Goal: Navigation & Orientation: Find specific page/section

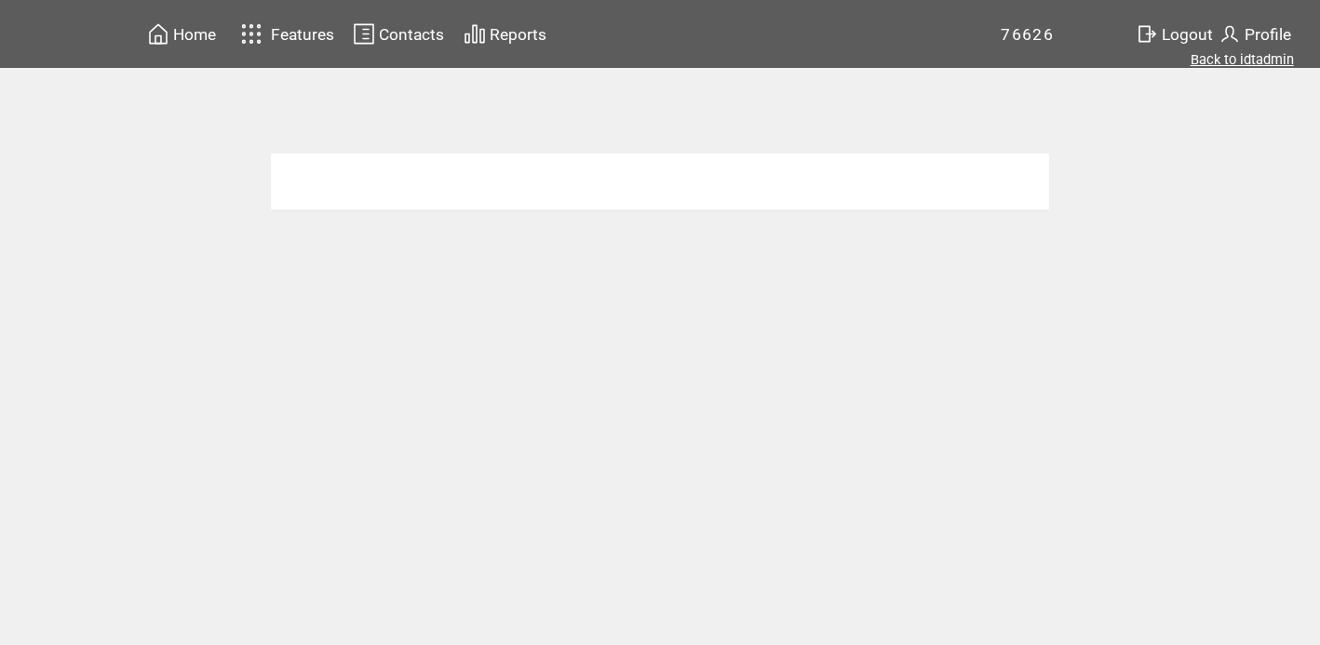
click at [1235, 57] on link "Back to idtadmin" at bounding box center [1241, 59] width 103 height 17
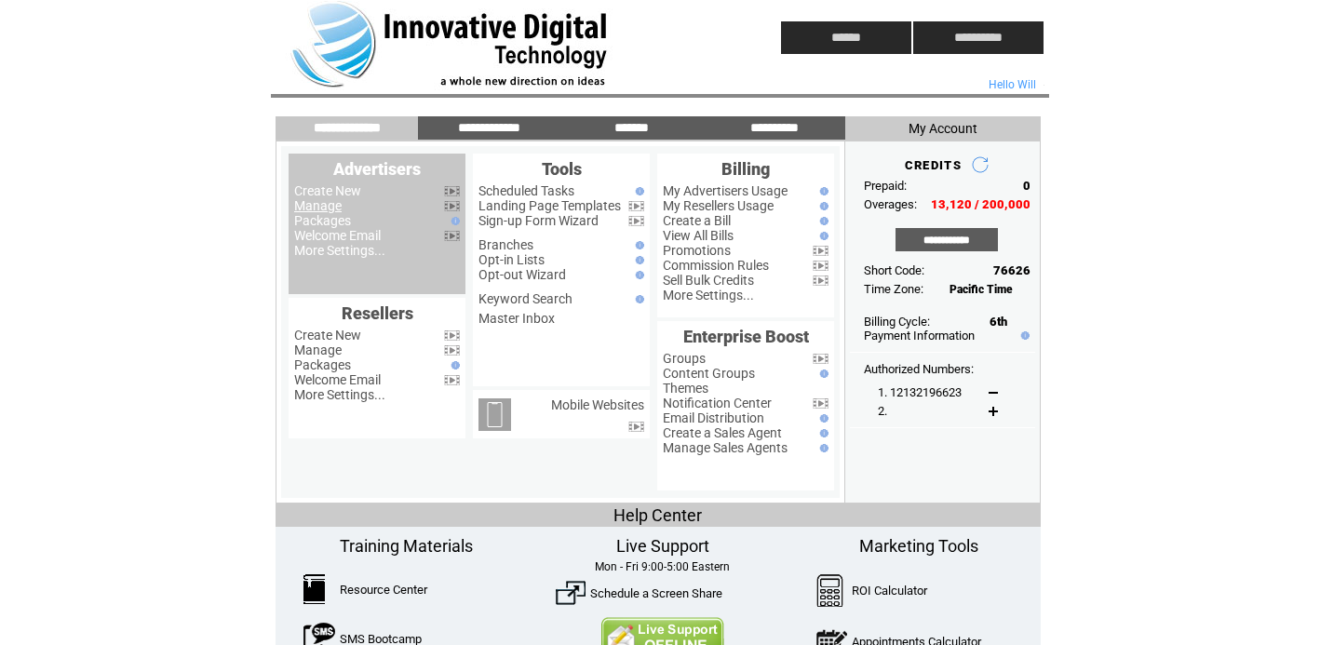
click at [313, 205] on link "Manage" at bounding box center [317, 205] width 47 height 15
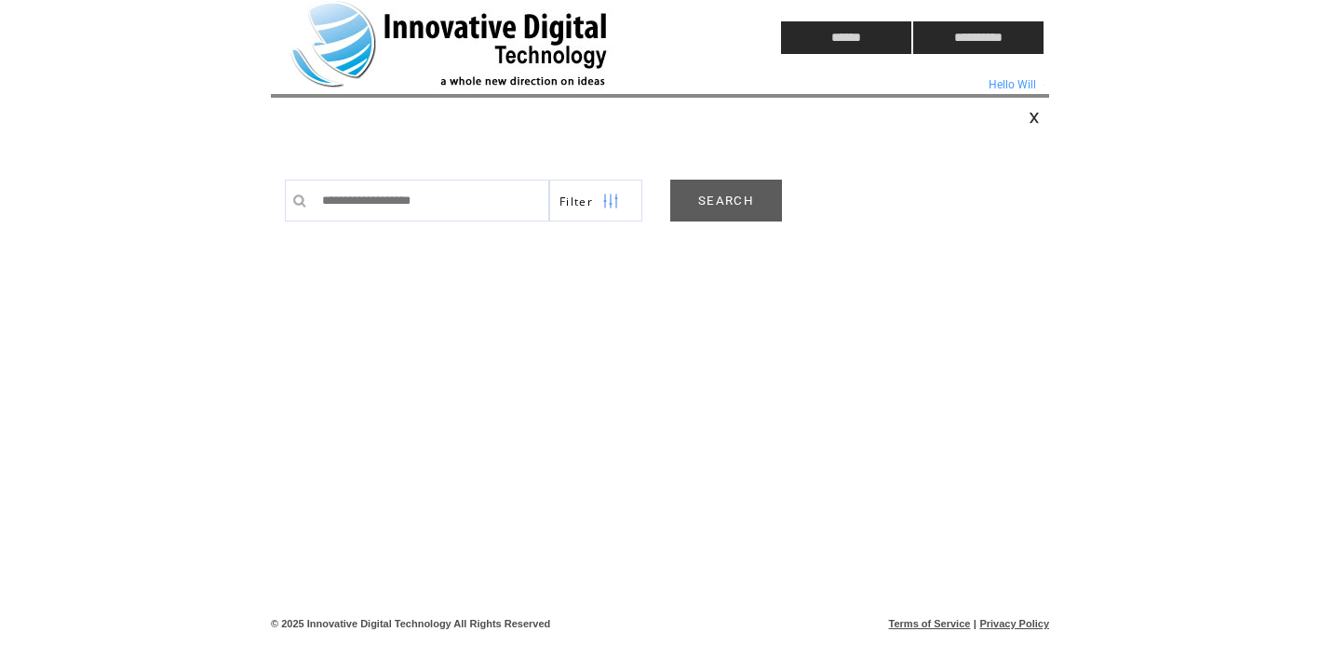
click at [745, 195] on link "SEARCH" at bounding box center [726, 201] width 112 height 42
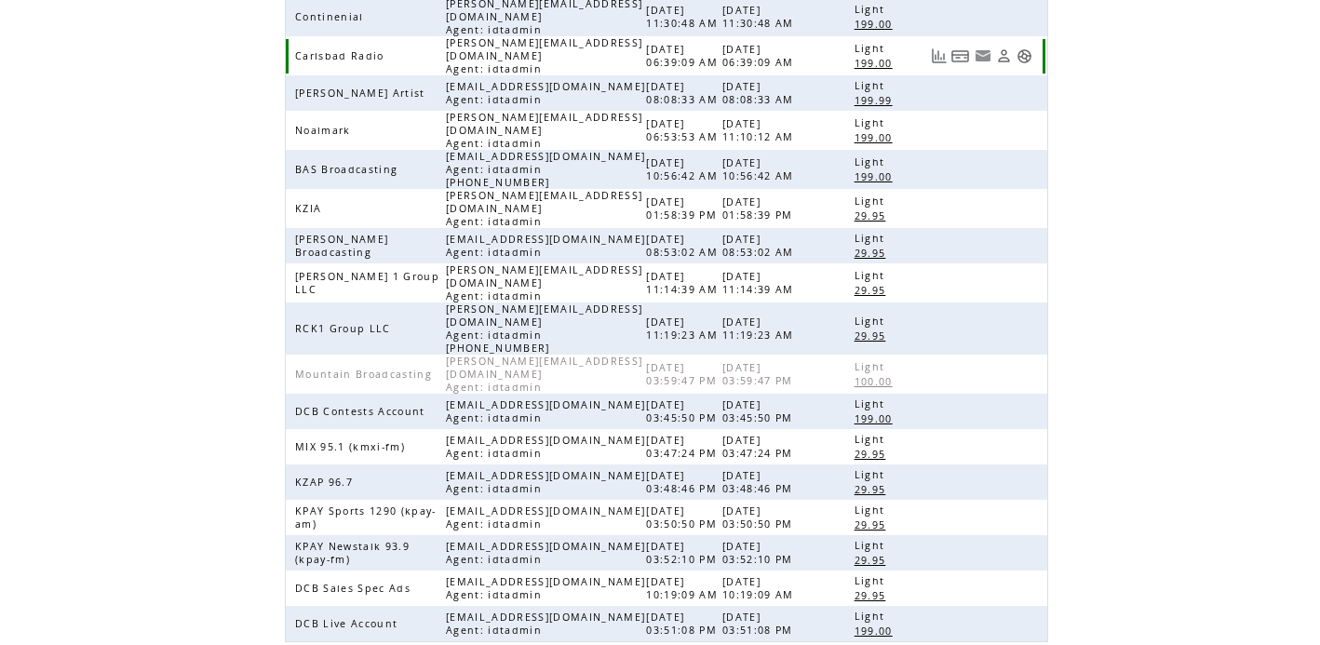
scroll to position [436, 0]
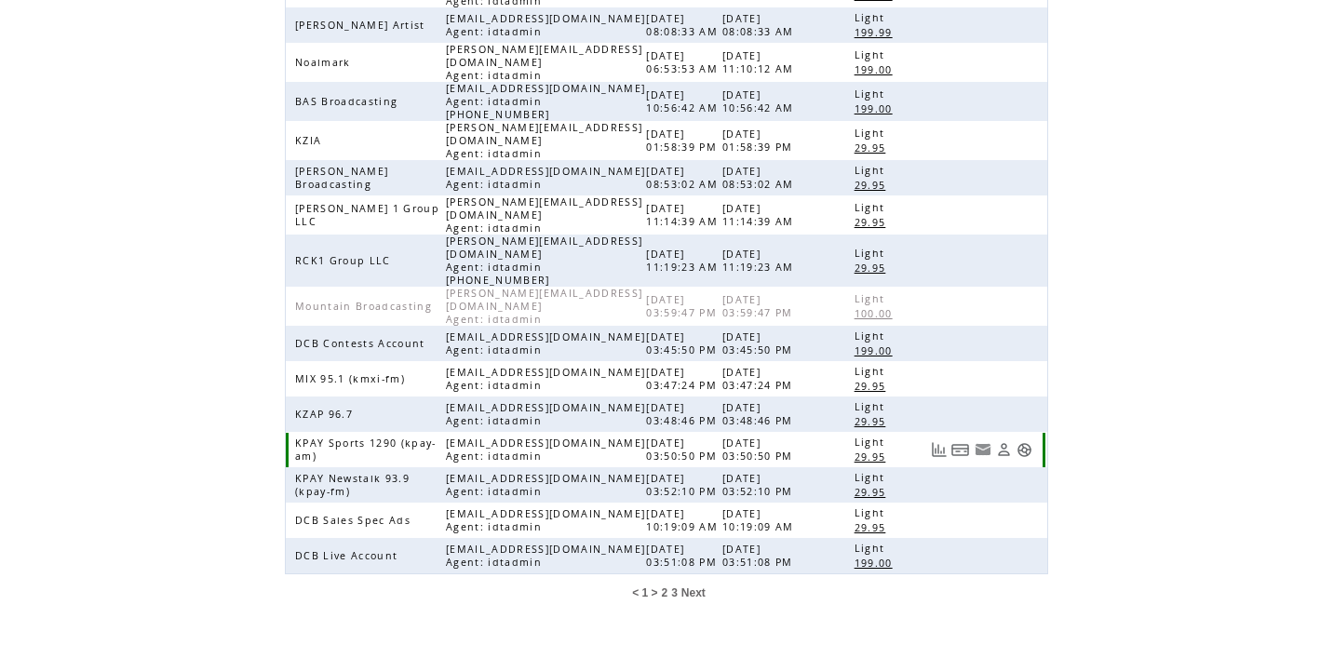
click at [1021, 442] on link at bounding box center [1024, 450] width 16 height 16
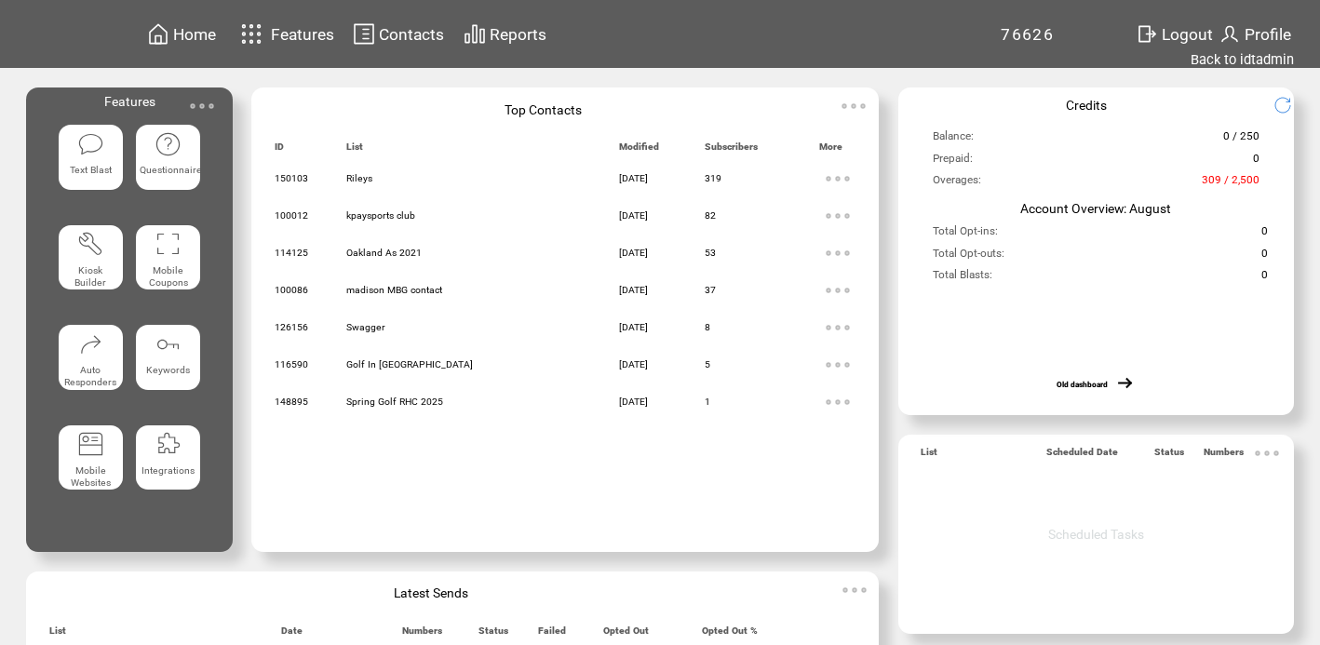
click at [406, 33] on span "Contacts" at bounding box center [411, 34] width 65 height 19
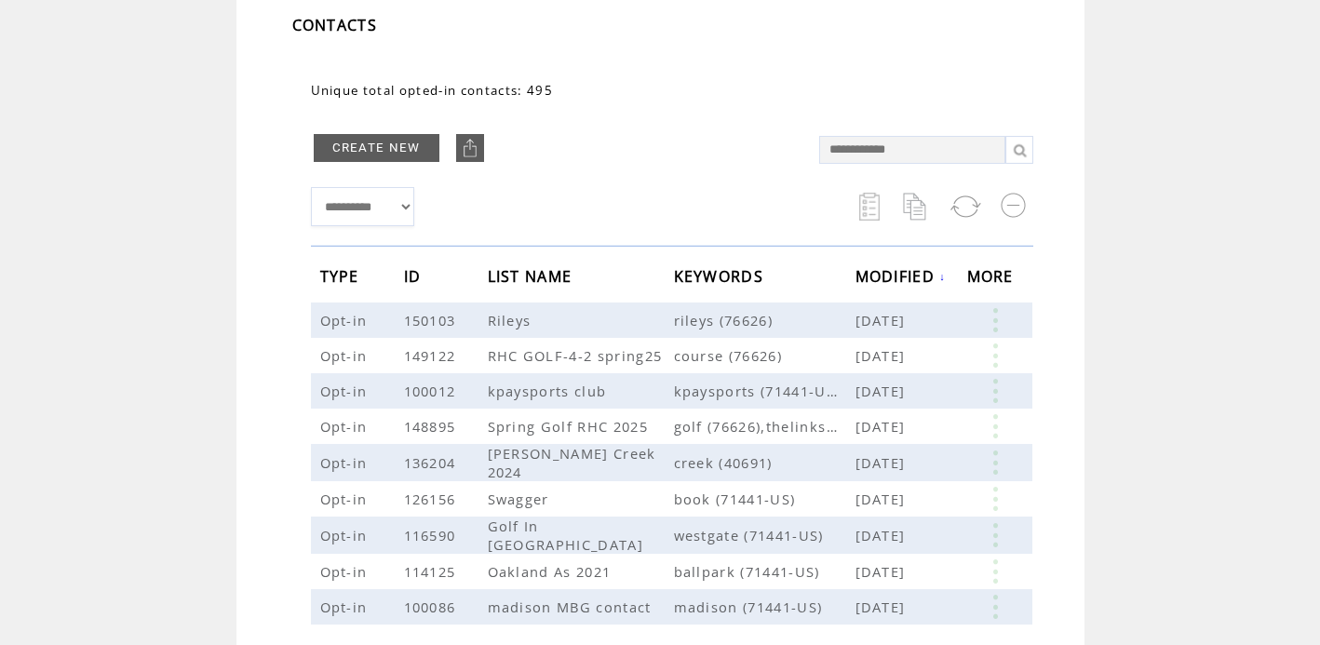
scroll to position [130, 0]
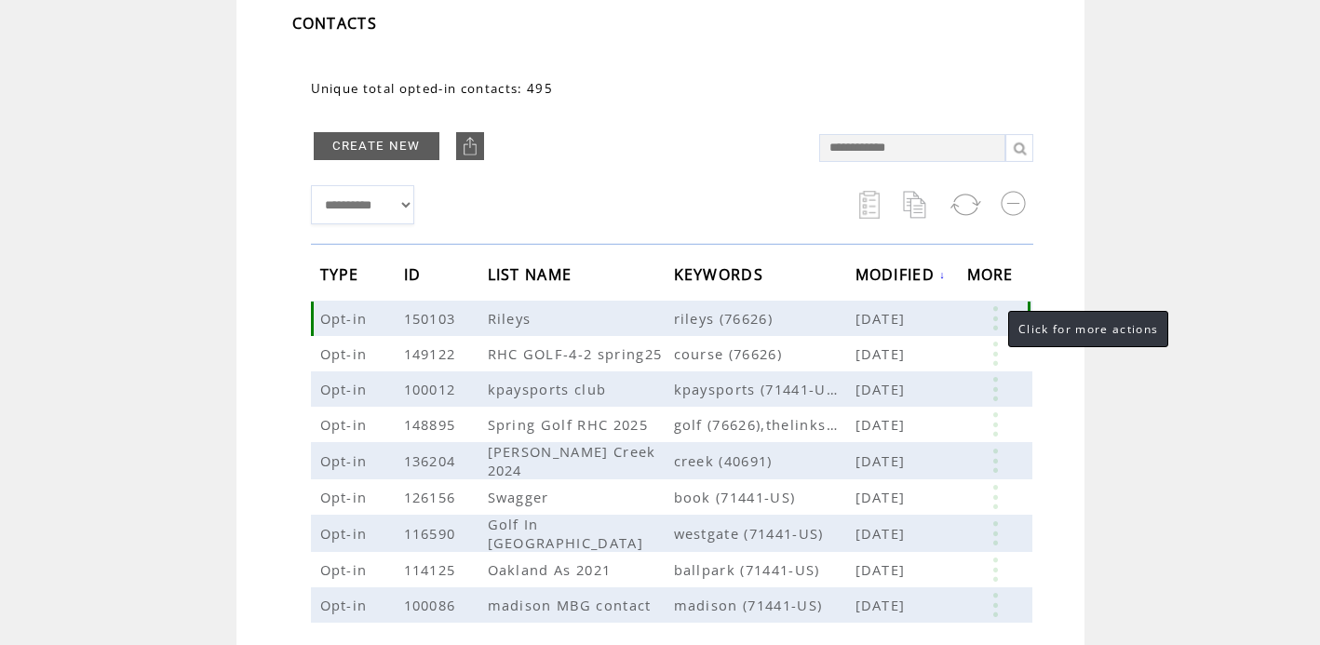
click at [990, 317] on link at bounding box center [995, 318] width 56 height 24
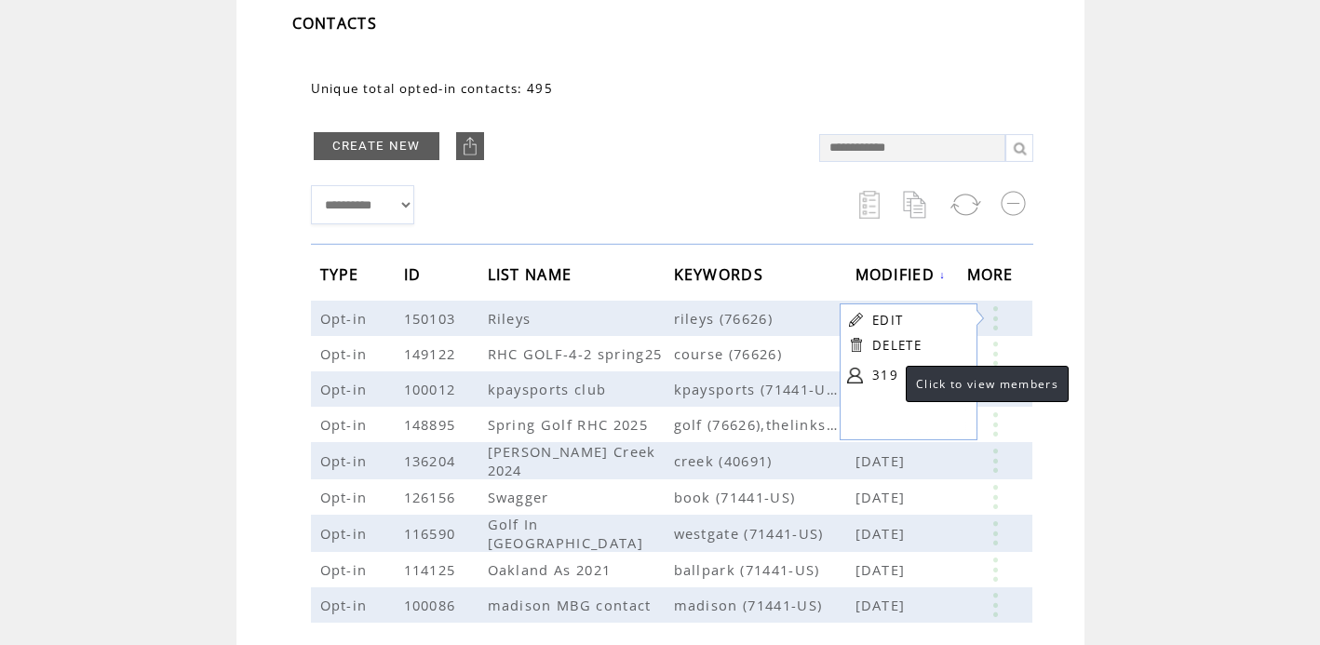
click at [887, 372] on link "319" at bounding box center [918, 375] width 93 height 28
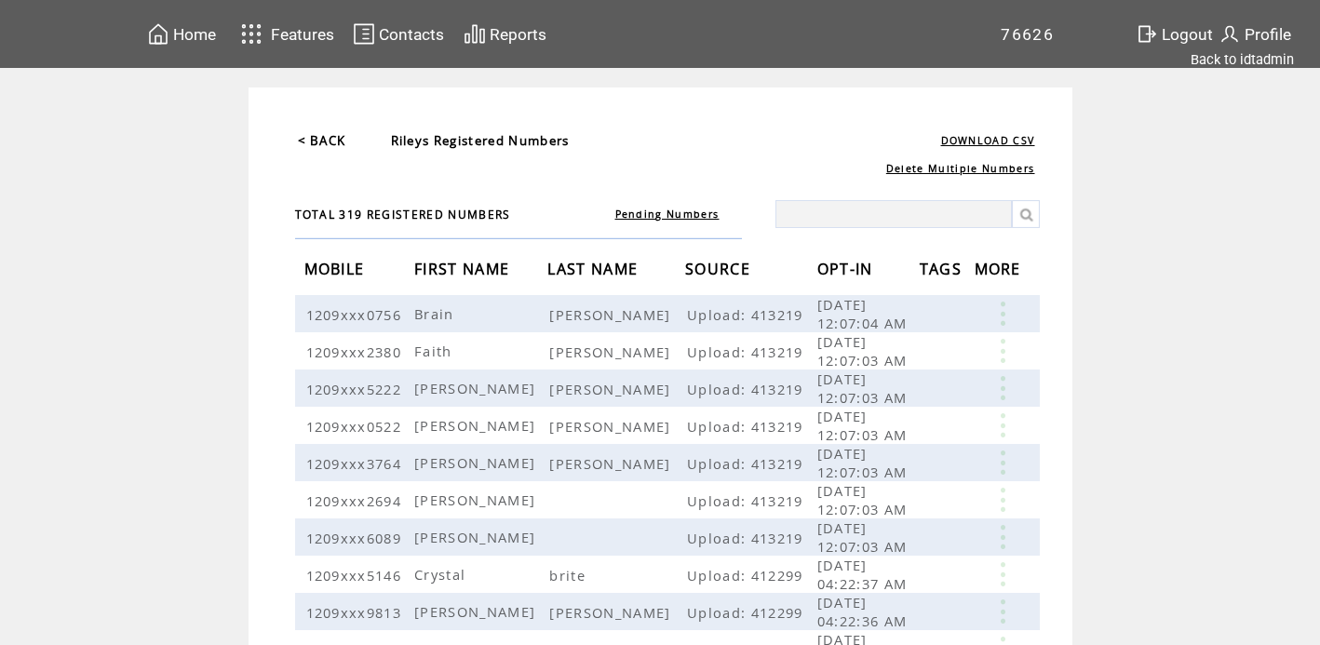
click at [201, 36] on span "Home" at bounding box center [194, 34] width 43 height 19
